Goal: Task Accomplishment & Management: Manage account settings

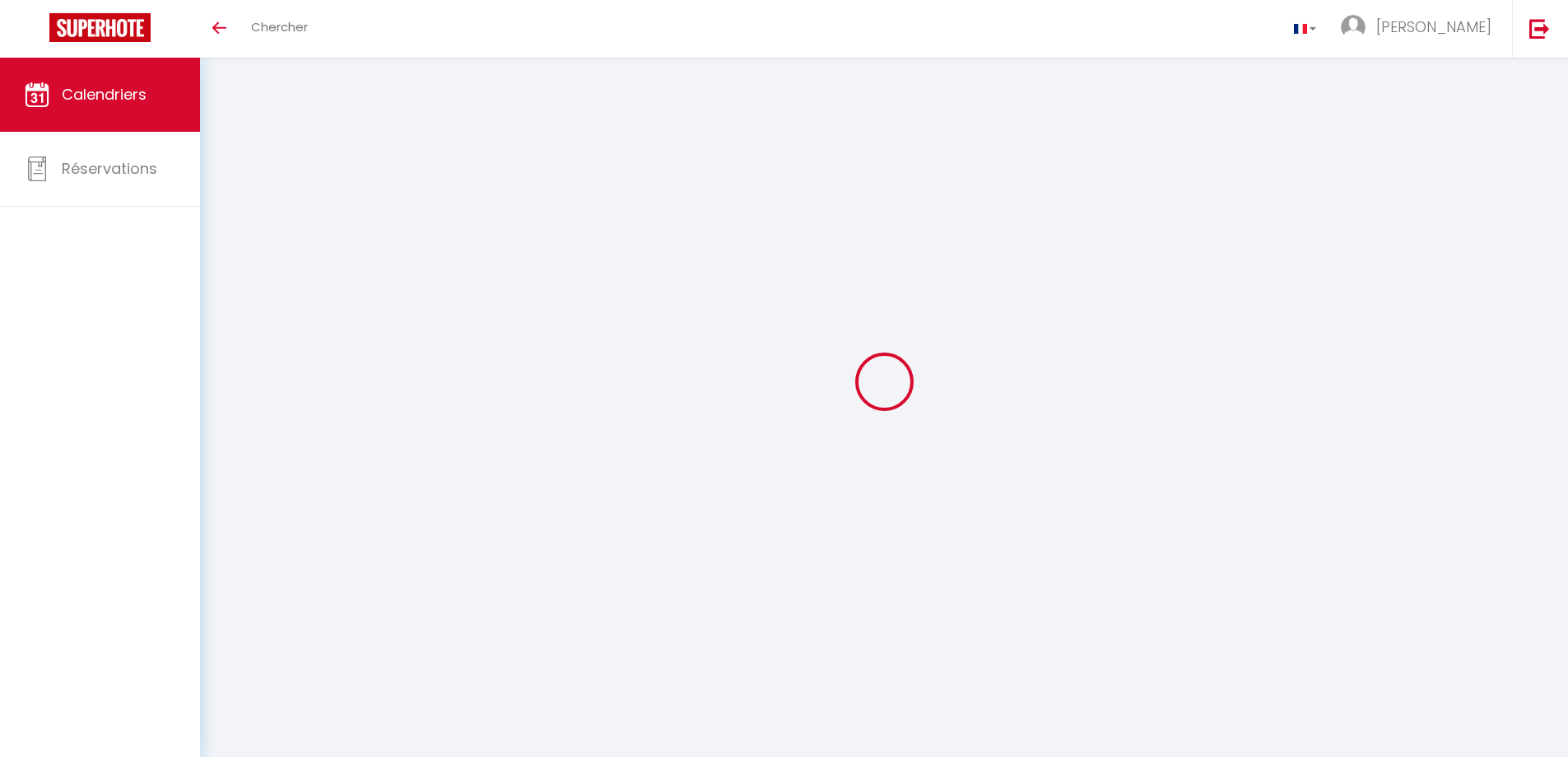
select select
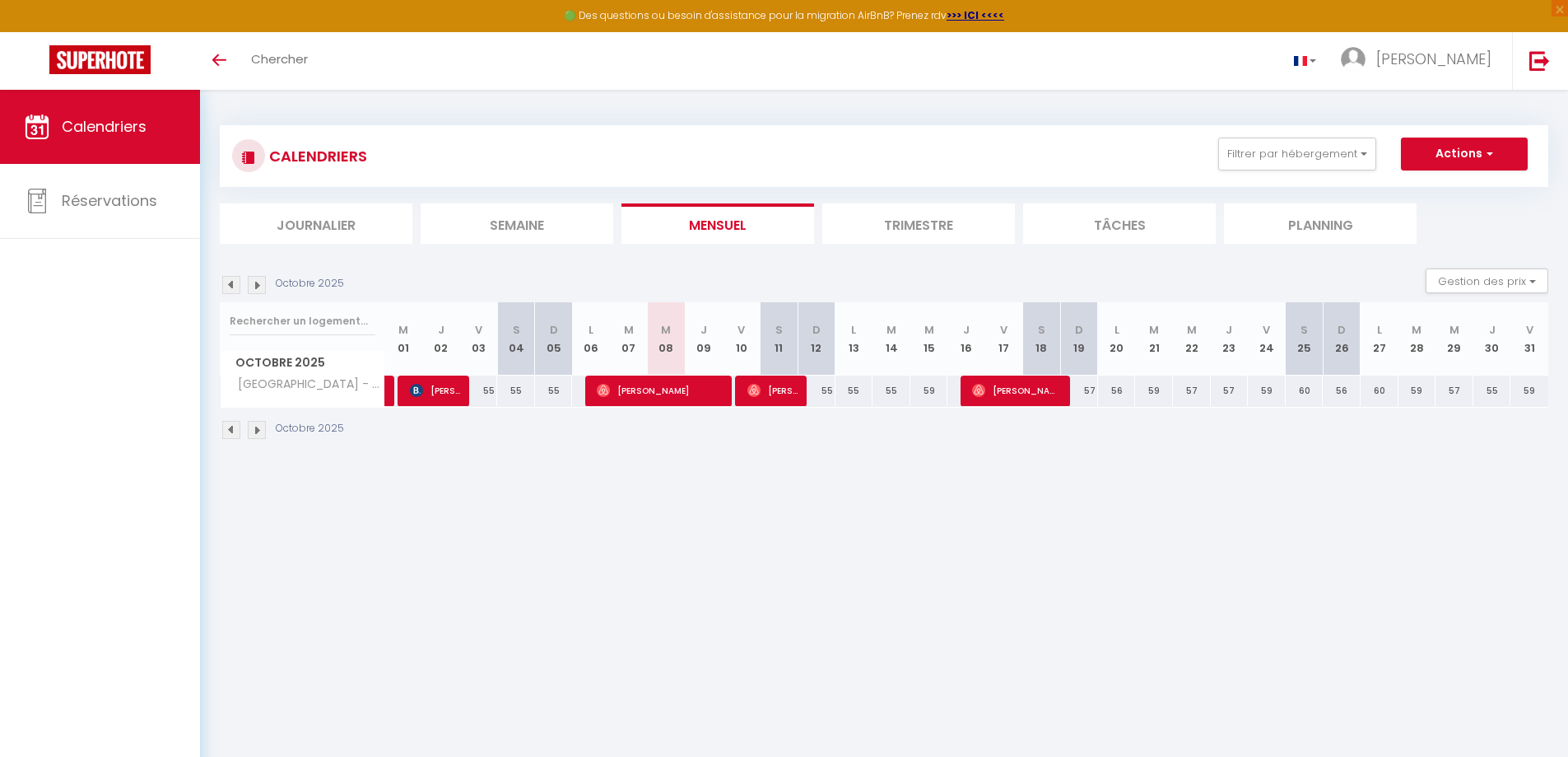
select select
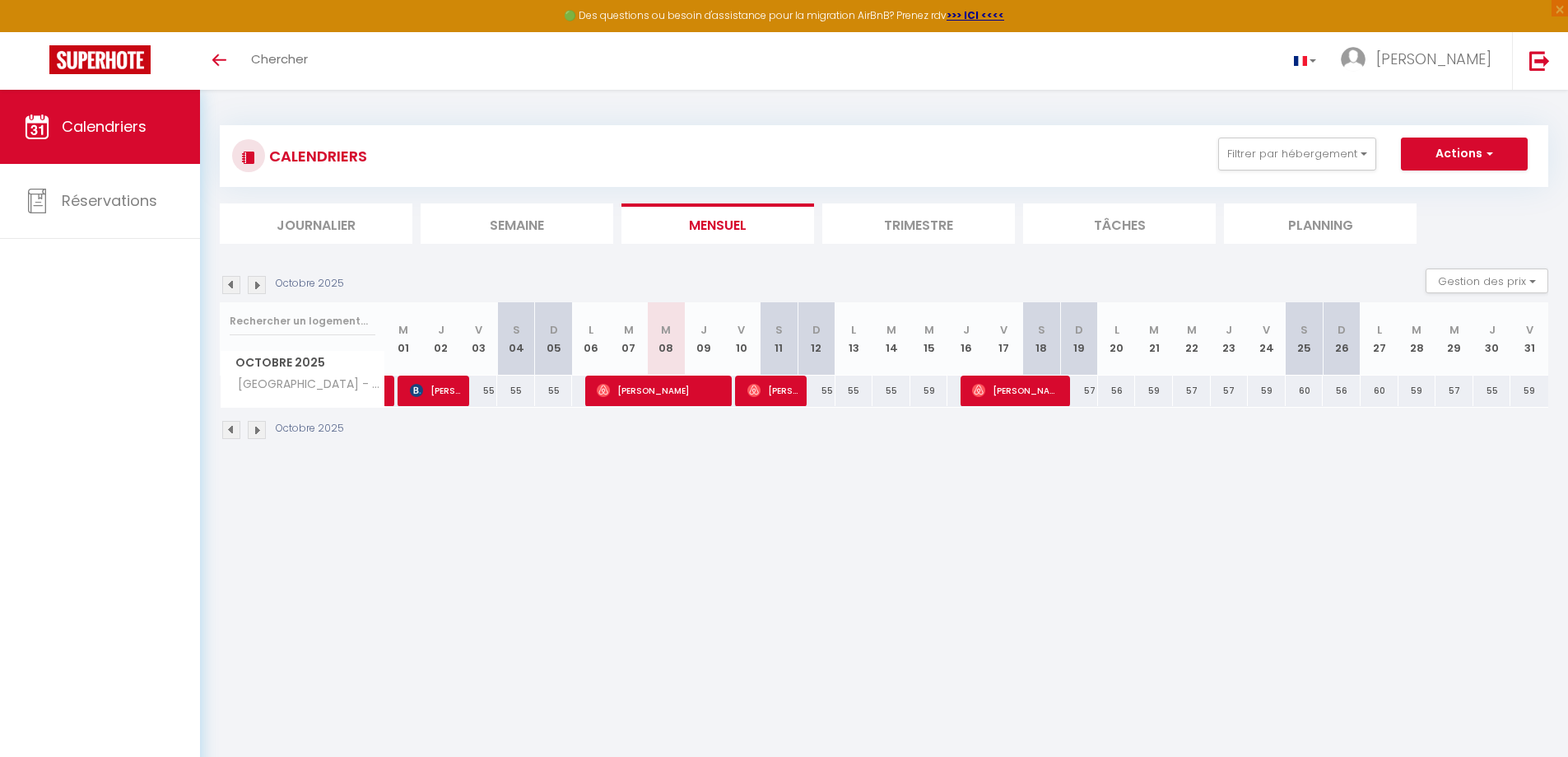
select select
click at [786, 396] on span "[PERSON_NAME]" at bounding box center [773, 390] width 50 height 31
select select "OK"
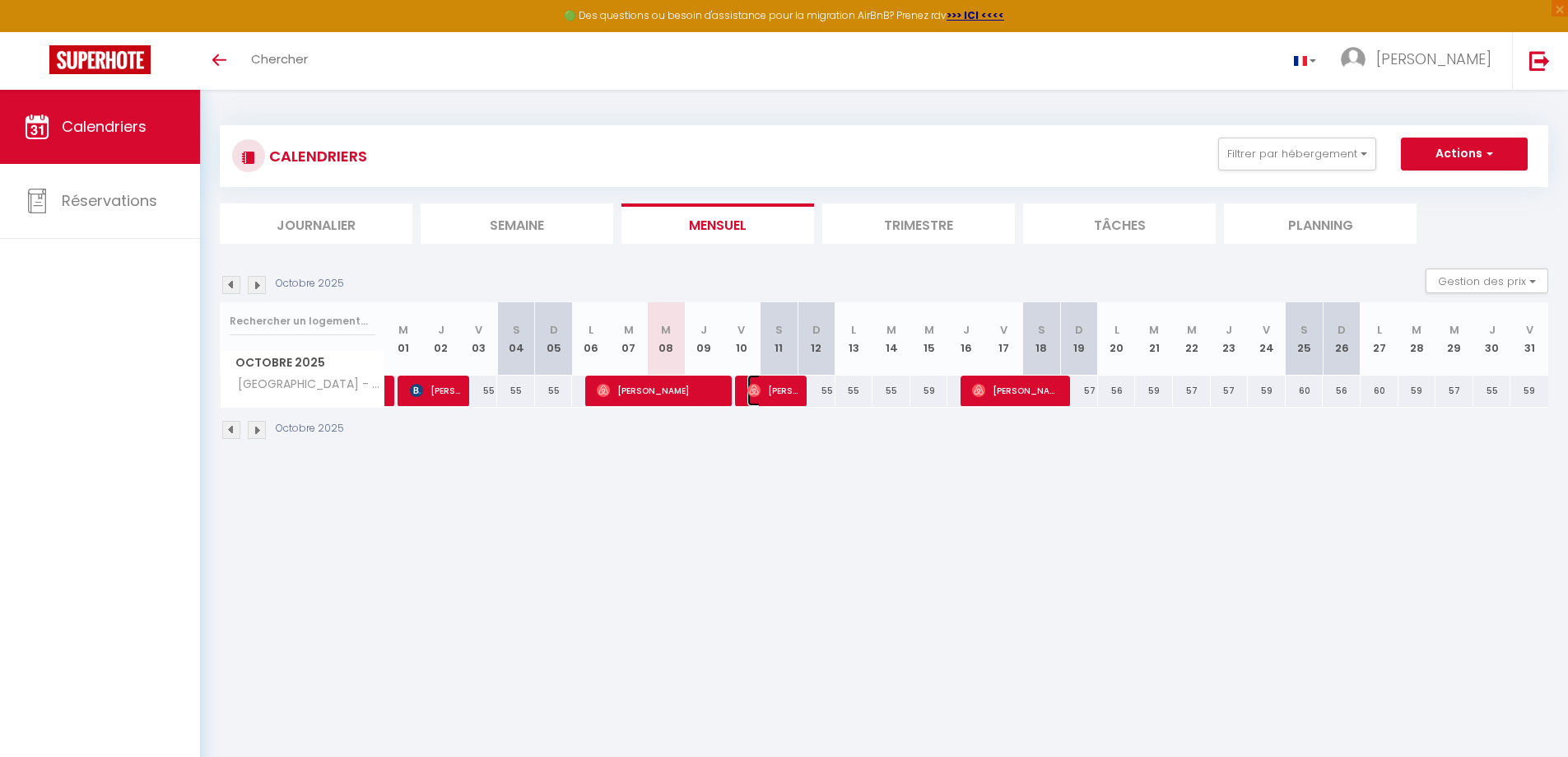
select select "0"
select select "1"
select select
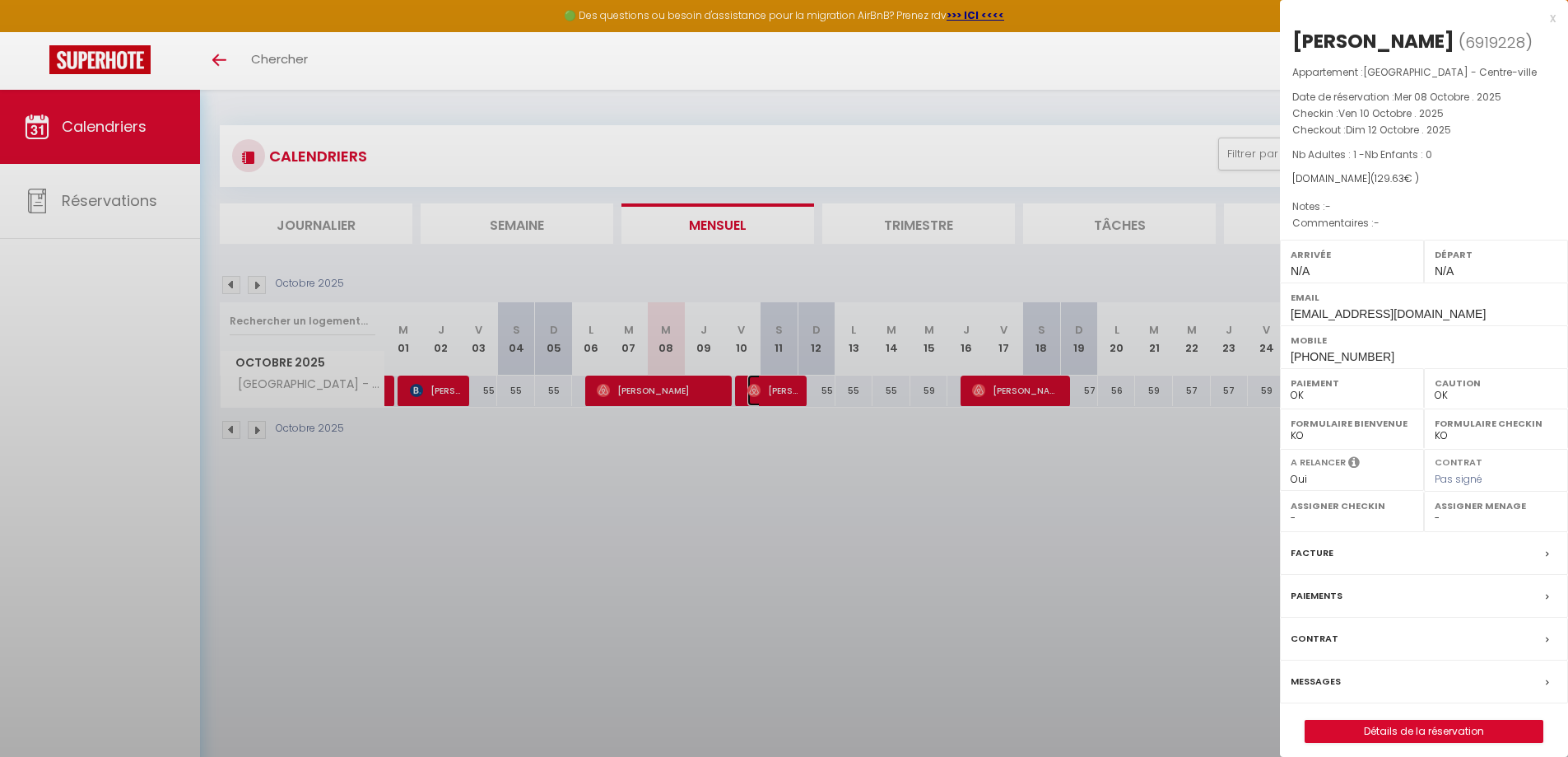
select select "52559"
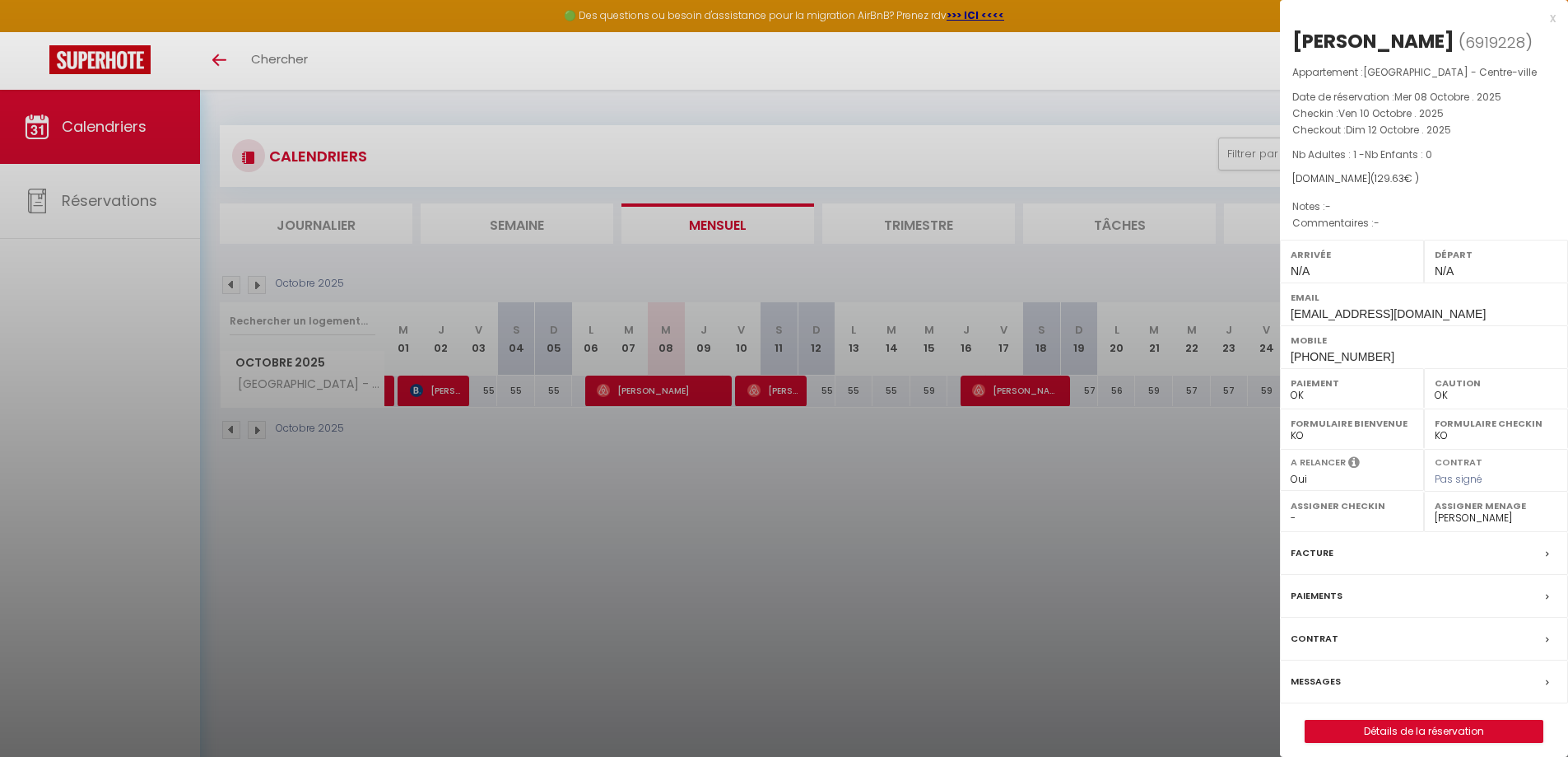
drag, startPoint x: 1453, startPoint y: 37, endPoint x: 1296, endPoint y: 30, distance: 157.2
click at [1296, 30] on div "[PERSON_NAME]" at bounding box center [1374, 41] width 162 height 27
copy div "[PERSON_NAME]"
